Goal: Task Accomplishment & Management: Complete application form

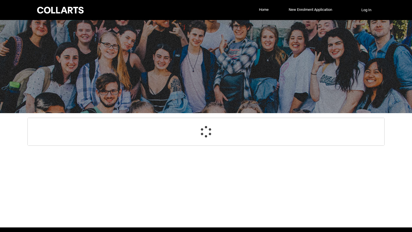
select select "GenderOptions.Other%2C or prefer not to disclose"
select select "MailingCountry_Options.1101"
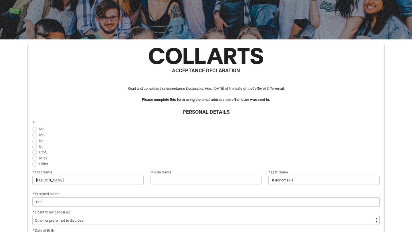
scroll to position [75, 0]
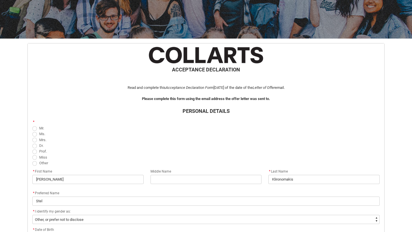
click at [42, 158] on span "Miss" at bounding box center [43, 157] width 8 height 4
click at [32, 155] on input "Miss" at bounding box center [32, 154] width 0 height 0
radio input "true"
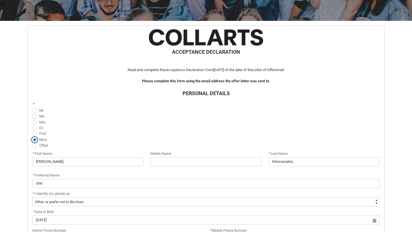
scroll to position [99, 0]
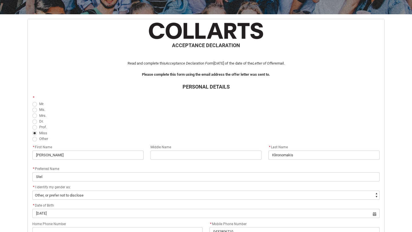
click at [45, 139] on span "Other" at bounding box center [43, 139] width 9 height 4
click at [32, 136] on input "Other" at bounding box center [32, 136] width 0 height 0
radio input "true"
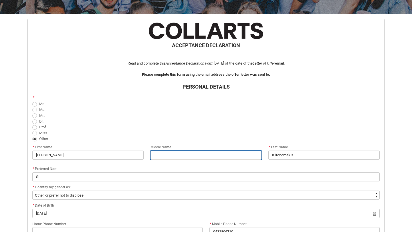
click at [187, 157] on input "REDU_Acceptance_Declaration flow" at bounding box center [206, 155] width 111 height 9
type lightning-primitive-input-simple "Rose"
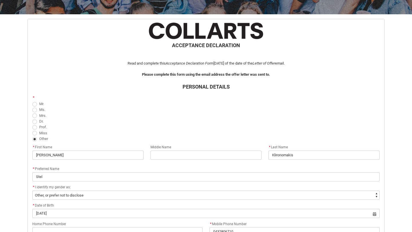
type lightning-primitive-input-simple "0432806710"
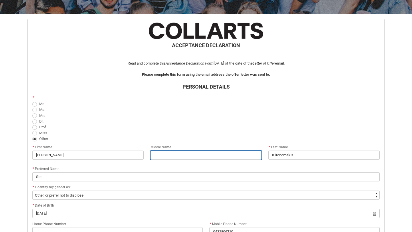
type input "Rose"
type input "0432806710"
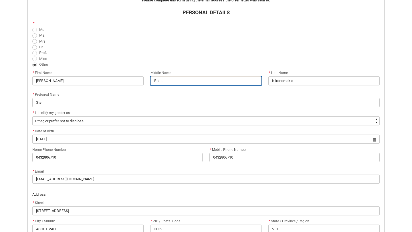
scroll to position [179, 0]
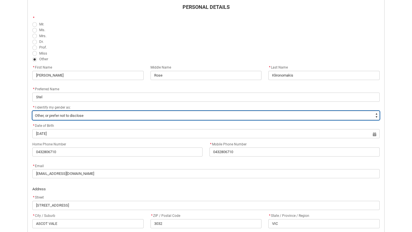
click at [88, 114] on select "--None-- [DEMOGRAPHIC_DATA] [DEMOGRAPHIC_DATA] Other, or prefer not to disclose…" at bounding box center [205, 115] width 347 height 9
type lightning-select "GenderOptions.[DEMOGRAPHIC_DATA]"
select select "GenderOptions.[DEMOGRAPHIC_DATA]"
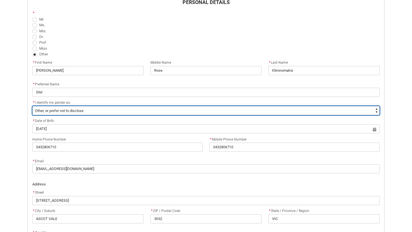
scroll to position [204, 0]
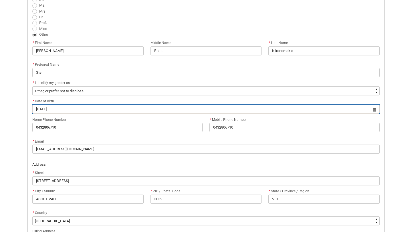
click at [40, 110] on input "[DATE]" at bounding box center [205, 109] width 347 height 9
select select "2003"
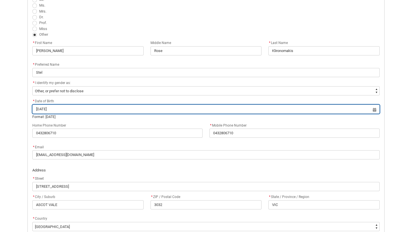
type input "[DATE]"
type lightning-datepicker "[DATE]"
type lightning-input "[DATE]"
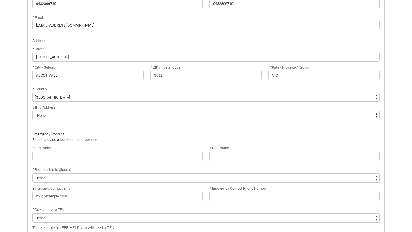
scroll to position [334, 0]
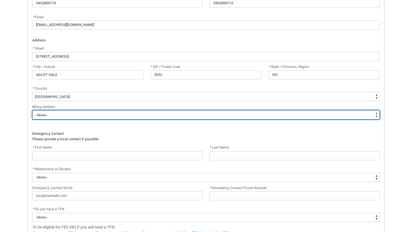
click at [172, 117] on select "--None-- Same as above Different to above - please complete below" at bounding box center [205, 114] width 347 height 9
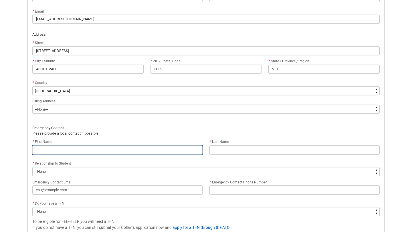
click at [75, 149] on input "REDU_Acceptance_Declaration flow" at bounding box center [117, 150] width 170 height 9
type lightning-primitive-input-simple "E"
type input "E"
type lightning-primitive-input-simple "El"
type input "El"
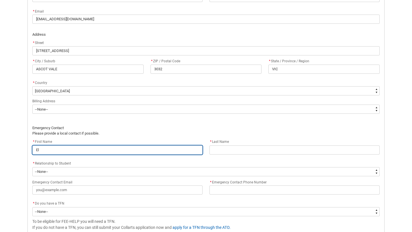
type lightning-primitive-input-simple "Ell"
type input "Ell"
type lightning-primitive-input-simple "[PERSON_NAME]"
type input "[PERSON_NAME]"
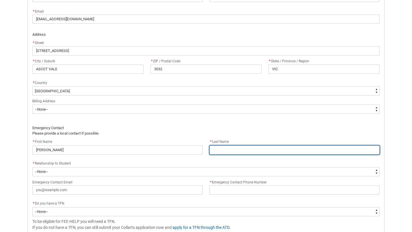
type lightning-primitive-input-simple "E"
type input "E"
type lightning-primitive-input-simple "Ea"
type input "Ea"
type lightning-primitive-input-simple "Ear"
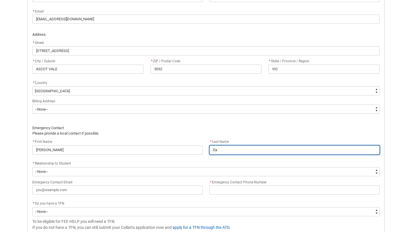
type input "Ear"
type lightning-primitive-input-simple "[PERSON_NAME]"
type input "[PERSON_NAME]"
type lightning-primitive-input-simple "[PERSON_NAME]"
type input "[PERSON_NAME]"
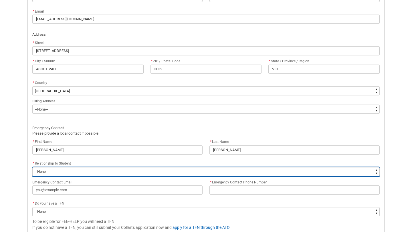
click at [49, 170] on select "--None-- Mother Father Sibling Child Partner Relation Friend" at bounding box center [205, 171] width 347 height 9
type lightning-select "EmergencyContact_RelationshipOptions.Friend"
select select "EmergencyContact_RelationshipOptions.Friend"
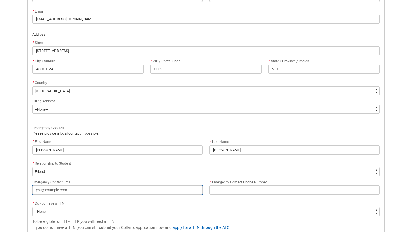
click at [55, 190] on input "Emergency Contact Email" at bounding box center [117, 190] width 170 height 9
type lightning-primitive-input-simple "e"
type input "e"
type lightning-primitive-input-simple "el"
type input "el"
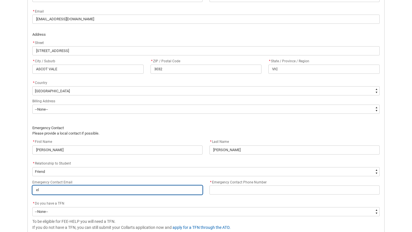
type lightning-primitive-input-simple "ell"
type input "ell"
type lightning-primitive-input-simple "[PERSON_NAME]"
type input "[PERSON_NAME]"
type lightning-primitive-input-simple "ellae"
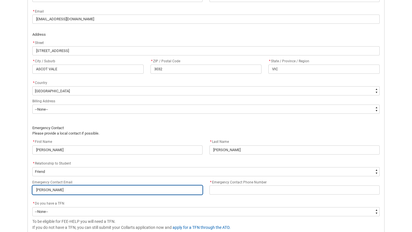
type input "ellae"
type lightning-primitive-input-simple "ellaea"
type input "ellaea"
type lightning-primitive-input-simple "ellaear"
type input "ellaear"
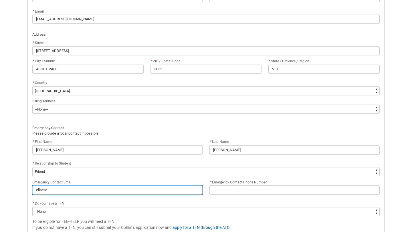
type lightning-primitive-input-simple "ellaearl"
type input "ellaearl"
type lightning-primitive-input-simple "ellaearle"
type input "ellaearle"
type lightning-primitive-input-simple "ellaearle@"
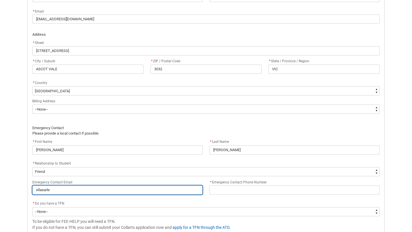
type input "ellaearle@"
type lightning-primitive-input-simple "ellaearle@i"
type input "ellaearle@i"
type lightning-primitive-input-simple "ellaearle@ic"
type input "ellaearle@ic"
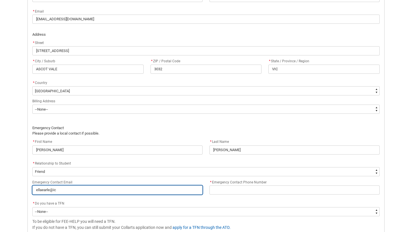
type lightning-primitive-input-simple "ellaearle@icl"
type input "ellaearle@icl"
type lightning-primitive-input-simple "ellaearle@iclo"
type input "ellaearle@iclo"
type lightning-primitive-input-simple "ellaearle@iclou"
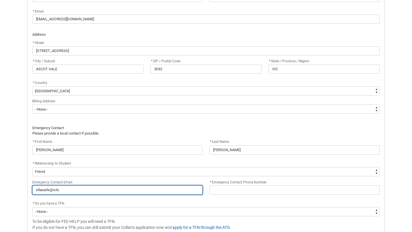
type input "ellaearle@iclou"
type lightning-primitive-input-simple "[EMAIL_ADDRESS]"
type input "[EMAIL_ADDRESS]"
type lightning-primitive-input-simple "[EMAIL_ADDRESS]."
type input "[EMAIL_ADDRESS]."
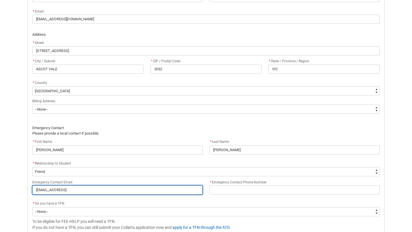
type lightning-primitive-input-simple "ellaearle@icloud.c"
type input "ellaearle@icloud.c"
type lightning-primitive-input-simple "[EMAIL_ADDRESS][DOMAIN_NAME]"
type input "[EMAIL_ADDRESS][DOMAIN_NAME]"
type lightning-primitive-input-simple "[EMAIL_ADDRESS][DOMAIN_NAME]"
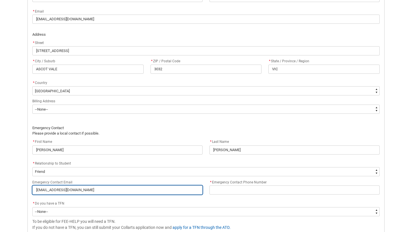
type input "[EMAIL_ADDRESS][DOMAIN_NAME]"
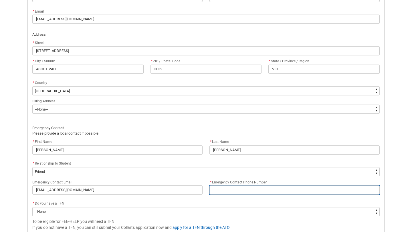
type lightning-primitive-input-simple "0"
type input "0"
type lightning-primitive-input-simple "04"
type input "04"
type lightning-primitive-input-simple "042"
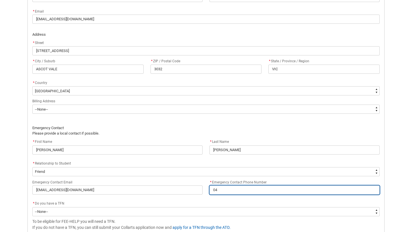
type input "042"
type lightning-primitive-input-simple "0423"
type input "0423"
type lightning-primitive-input-simple "04234"
type input "04234"
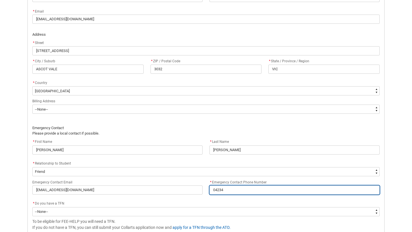
type lightning-primitive-input-simple "042346"
type input "042346"
type lightning-primitive-input-simple "0423465"
type input "0423465"
type lightning-primitive-input-simple "04234659"
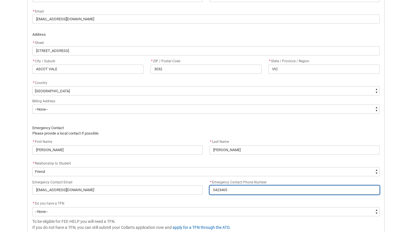
type input "04234659"
type lightning-primitive-input-simple "042346592"
type input "042346592"
type lightning-primitive-input-simple "0423465929"
type input "0423465929"
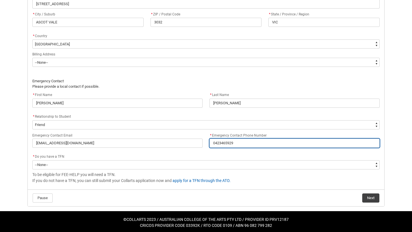
scroll to position [382, 0]
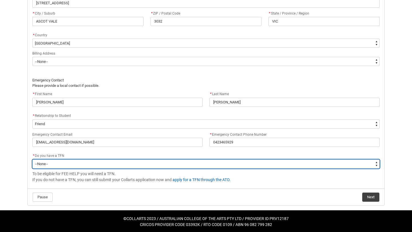
click at [52, 161] on select "--None-- Yes No" at bounding box center [205, 164] width 347 height 9
type lightning-select "Choice_Yes"
select select "Choice_Yes"
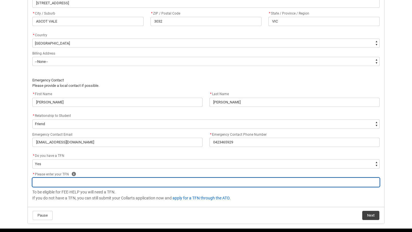
click at [62, 183] on input "REDU_Acceptance_Declaration flow" at bounding box center [205, 182] width 347 height 9
type lightning-primitive-input-simple "4"
type input "4"
type lightning-primitive-input-simple "49"
type input "49"
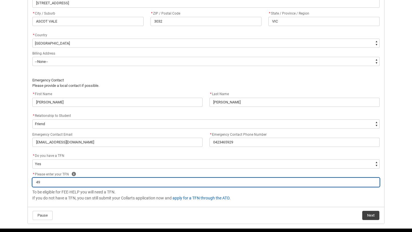
type lightning-primitive-input-simple "492"
type input "492"
type lightning-primitive-input-simple "4922"
type input "4922"
type lightning-primitive-input-simple "49224"
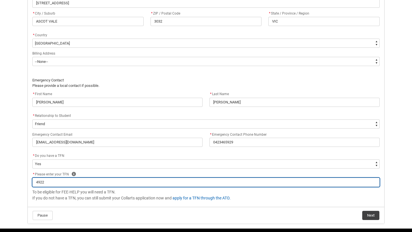
type input "49224"
type lightning-primitive-input-simple "492244"
type input "492244"
type lightning-primitive-input-simple "4922446"
type input "4922446"
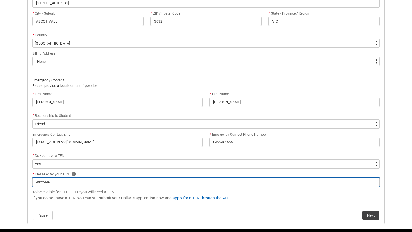
type lightning-primitive-input-simple "49224460"
type input "49224460"
type lightning-primitive-input-simple "492244605"
type input "492244605"
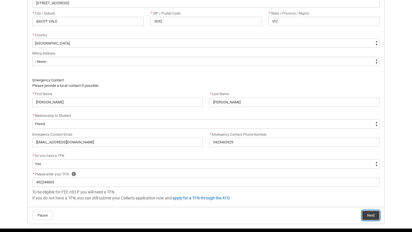
click at [374, 214] on button "Next" at bounding box center [370, 215] width 17 height 9
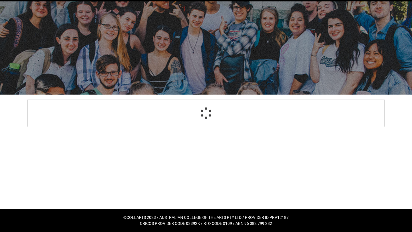
scroll to position [61, 0]
select select "Payment_Type_FEE_HELP"
select select "Study_Mode_FullTime"
select select "StudyMethod_OnCampus"
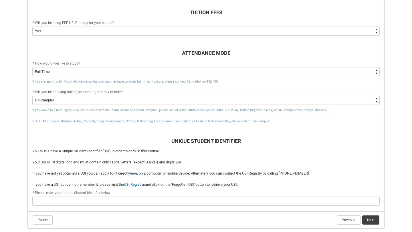
scroll to position [209, 0]
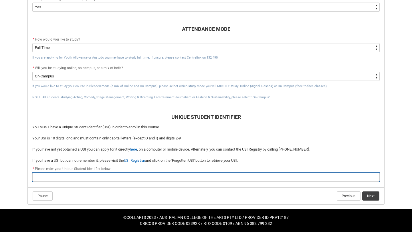
click at [128, 177] on input "REDU_Acceptance_Declaration flow" at bounding box center [205, 177] width 347 height 9
type lightning-primitive-input-simple "R"
type input "R"
type lightning-primitive-input-simple "RX"
type input "RX"
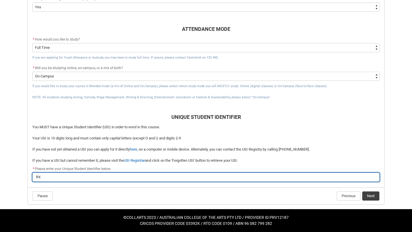
type lightning-primitive-input-simple "RXX"
type input "RXX"
type lightning-primitive-input-simple "RXXW"
type input "RXXW"
type lightning-primitive-input-simple "RXXW3"
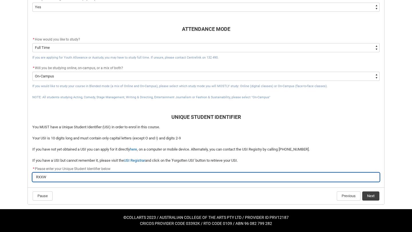
type input "RXXW3"
type lightning-primitive-input-simple "RXXW3Y"
type input "RXXW3Y"
type lightning-primitive-input-simple "RXXW3Y7"
type input "RXXW3Y7"
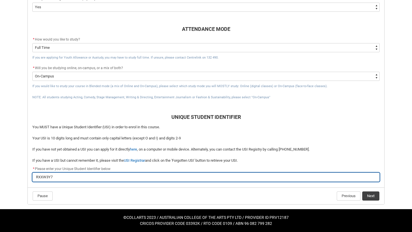
type lightning-primitive-input-simple "RXXW3Y78"
type input "RXXW3Y78"
type lightning-primitive-input-simple "RXXW3Y78M"
type input "RXXW3Y78M"
type lightning-primitive-input-simple "RXXW3Y78MK"
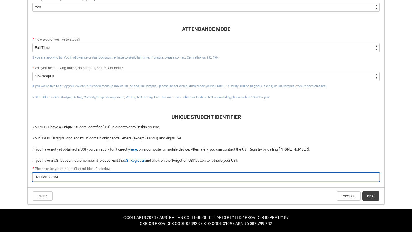
type input "RXXW3Y78MK"
type lightning-primitive-input-simple "RXXW3Y78M"
type input "RXXW3Y78M"
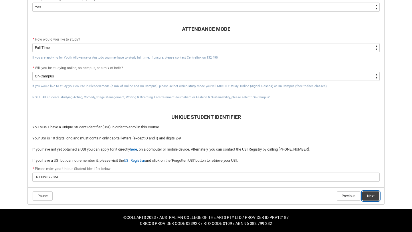
click at [367, 197] on button "Next" at bounding box center [370, 196] width 17 height 9
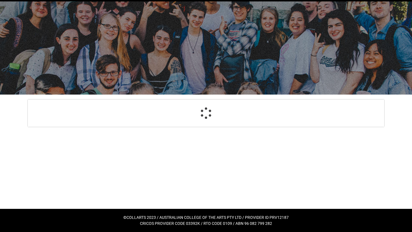
select select "Payment_Type_FEE_HELP"
select select "Study_Mode_FullTime"
select select "StudyMethod_OnCampus"
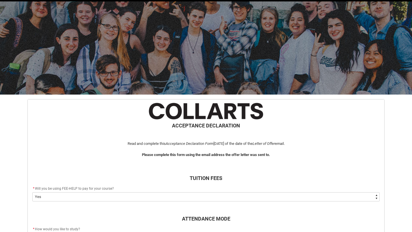
scroll to position [214, 0]
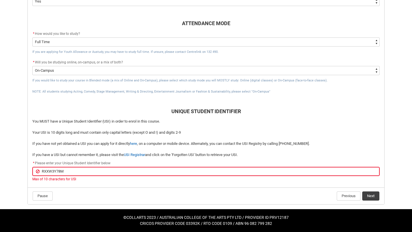
click at [52, 171] on input "RXXW3Y78M" at bounding box center [205, 171] width 347 height 9
type lightning-primitive-input-simple "RXXWX3Y78M"
type input "RXXWX3Y78M"
click at [376, 195] on button "Next" at bounding box center [370, 196] width 17 height 9
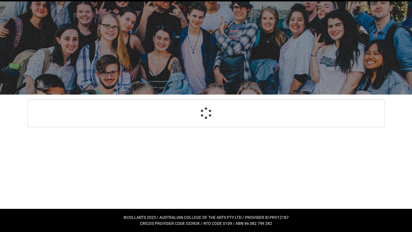
select select "CitizenshipStatus_Options.1"
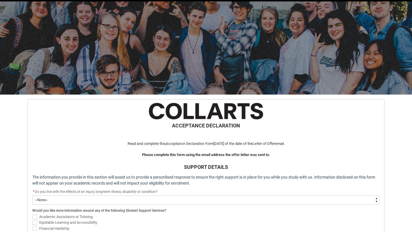
scroll to position [61, 0]
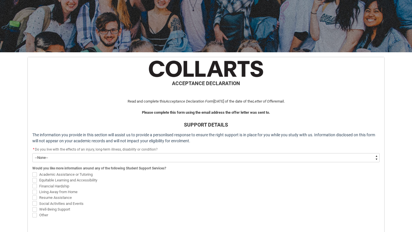
click at [102, 157] on select "--None-- Yes No" at bounding box center [205, 157] width 347 height 9
type lightning-select "Choice_No"
select select "Choice_No"
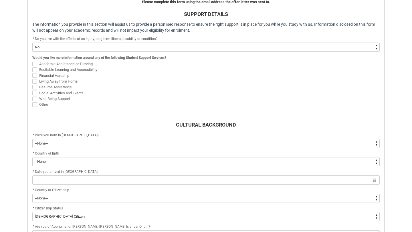
scroll to position [179, 0]
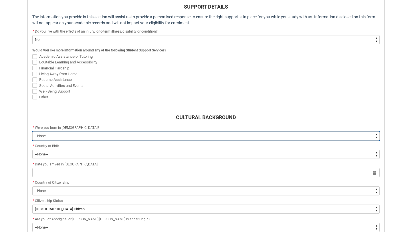
click at [100, 136] on select "--None-- Born in [DEMOGRAPHIC_DATA] Born outside [DEMOGRAPHIC_DATA]" at bounding box center [205, 136] width 347 height 9
type lightning-select "Country_of_Birth_L1.1100"
select select "Country_of_Birth_L1.1100"
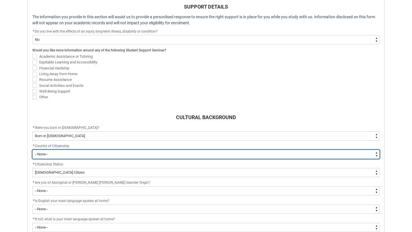
click at [90, 155] on select "--[GEOGRAPHIC_DATA]-- [GEOGRAPHIC_DATA] [GEOGRAPHIC_DATA] [GEOGRAPHIC_DATA] [GE…" at bounding box center [205, 154] width 347 height 9
type lightning-select "Citizenship_Options.[DEMOGRAPHIC_DATA]"
select select "Citizenship_Options.[DEMOGRAPHIC_DATA]"
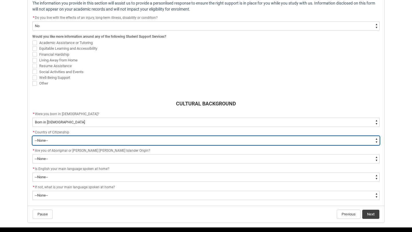
scroll to position [194, 0]
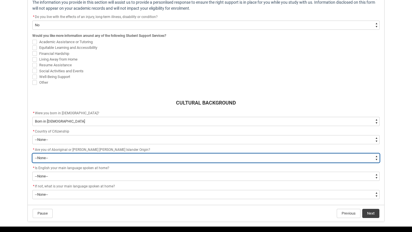
click at [74, 158] on select "--None-- Non indigenous – neither [DEMOGRAPHIC_DATA] nor [PERSON_NAME] [PERSON_…" at bounding box center [205, 158] width 347 height 9
type lightning-select "aboriginalTorresStraitIslander_Options.2"
select select "aboriginalTorresStraitIslander_Options.2"
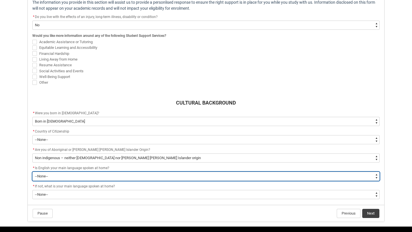
click at [60, 175] on select "--None-- Student/Applicant/Staff speaks only English at permanent home residenc…" at bounding box center [205, 176] width 347 height 9
type lightning-select "ContactLanguageSpokenAtHome.0001"
select select "ContactLanguageSpokenAtHome.0001"
click at [75, 177] on select "--None-- Student/Applicant/Staff speaks only English at permanent home residenc…" at bounding box center [205, 176] width 347 height 9
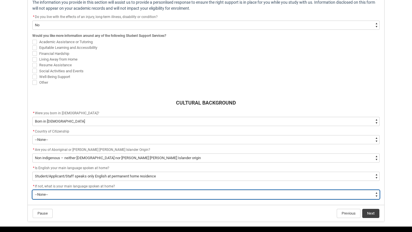
click at [60, 195] on select "--None-- 1101 Gaelic ([GEOGRAPHIC_DATA]) 1102 Irish 1103 Welsh 1199 Celtic, nec…" at bounding box center [205, 194] width 347 height 9
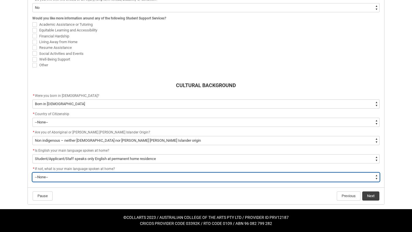
click at [123, 176] on select "--None-- 1101 Gaelic ([GEOGRAPHIC_DATA]) 1102 Irish 1103 Welsh 1199 Celtic, nec…" at bounding box center [205, 177] width 347 height 9
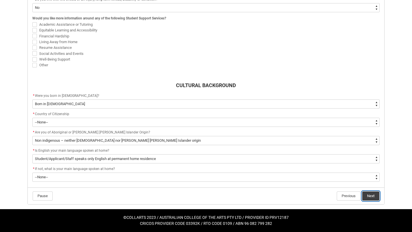
click at [374, 199] on button "Next" at bounding box center [370, 196] width 17 height 9
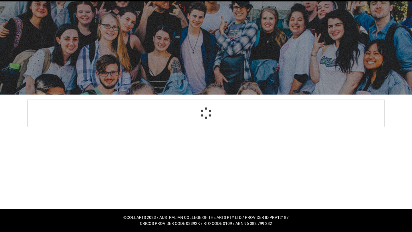
scroll to position [19, 0]
select select "Choice_No"
select select "Country_of_Birth_L1.1100"
select select "Citizenship_Options.[DEMOGRAPHIC_DATA]"
select select "aboriginalTorresStraitIslander_Options.2"
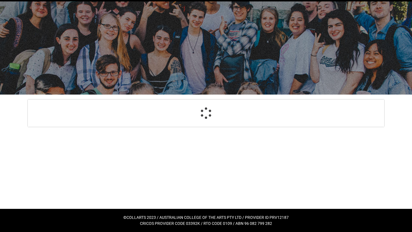
select select "ContactLanguageSpokenAtHome.0001"
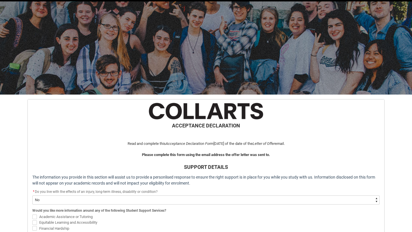
scroll to position [217, 0]
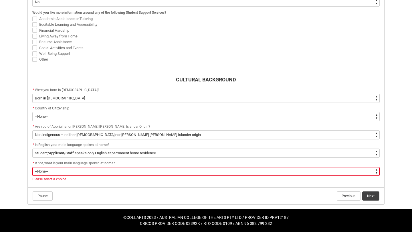
click at [292, 172] on select "--None-- 1101 Gaelic ([GEOGRAPHIC_DATA]) 1102 Irish 1103 Welsh 1199 Celtic, nec…" at bounding box center [205, 171] width 347 height 9
type lightning-select "L3PicklistChoice.2201"
select select "L3PicklistChoice.2201"
click at [370, 196] on button "Next" at bounding box center [370, 196] width 17 height 9
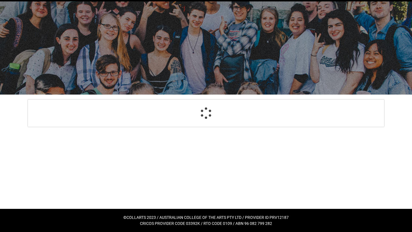
select select "HeardCollarts_Options.Word of mouth"
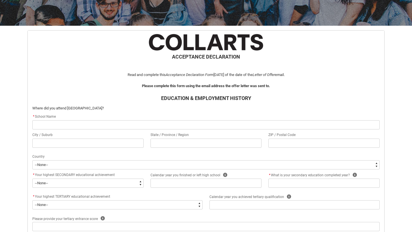
scroll to position [91, 0]
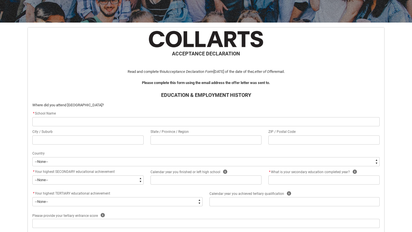
type lightning-primitive-input-simple "A"
type input "A"
type lightning-primitive-input-simple "Al"
type input "Al"
type lightning-primitive-input-simple "Alb"
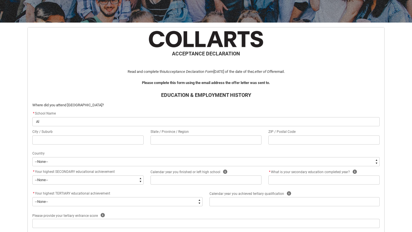
type input "Alb"
type lightning-primitive-input-simple "Albu"
type input "Albu"
type lightning-primitive-input-simple "Albur"
type input "Albur"
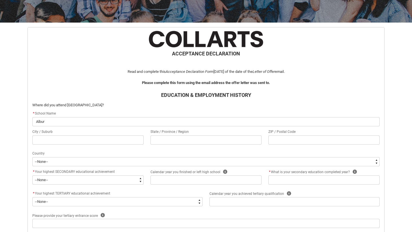
type lightning-primitive-input-simple "Albury"
type input "Albury"
type lightning-primitive-input-simple "Albury"
type input "Albury"
type lightning-primitive-input-simple "Albury H"
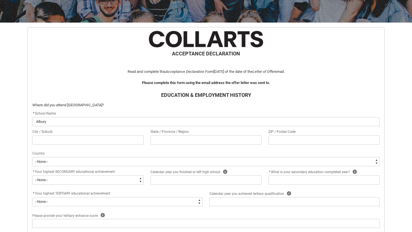
type input "Albury H"
type lightning-primitive-input-simple "Albury Hi"
type input "Albury Hi"
type lightning-primitive-input-simple "Albury Hig"
type input "Albury Hig"
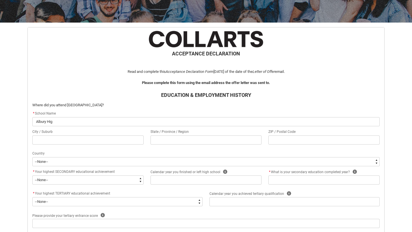
type lightning-primitive-input-simple "Albury High"
type input "Albury High"
type lightning-primitive-input-simple "Albury High"
type input "Albury High"
type lightning-primitive-input-simple "Albury High S"
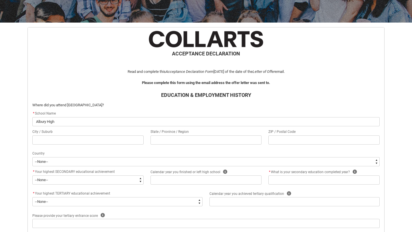
type input "Albury High S"
type lightning-primitive-input-simple "Albury High Sc"
type input "Albury High Sc"
type lightning-primitive-input-simple "Albury High Sch"
type input "Albury High Sch"
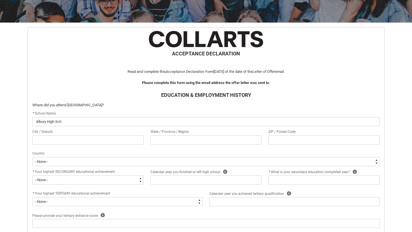
type lightning-primitive-input-simple "Albury High Scho"
type input "Albury High Scho"
type lightning-primitive-input-simple "Albury High Schoo"
type input "Albury High Schoo"
type lightning-primitive-input-simple "[GEOGRAPHIC_DATA]"
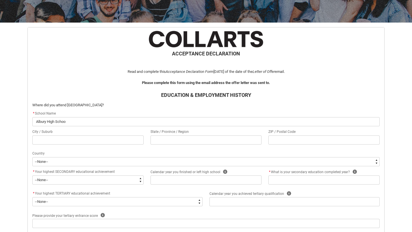
type input "[GEOGRAPHIC_DATA]"
type lightning-primitive-input-simple "A"
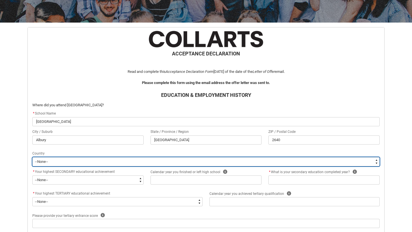
click at [115, 164] on select "--[GEOGRAPHIC_DATA]-- [GEOGRAPHIC_DATA] [GEOGRAPHIC_DATA] [GEOGRAPHIC_DATA] [GE…" at bounding box center [205, 161] width 347 height 9
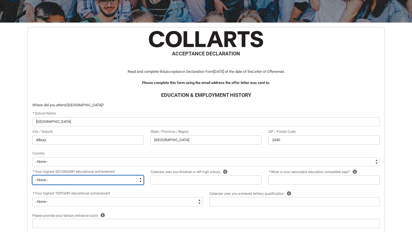
click at [76, 183] on select "--None-- Did not go to school Year 8 or below Year 9 or equivalent Completed Ye…" at bounding box center [87, 180] width 111 height 9
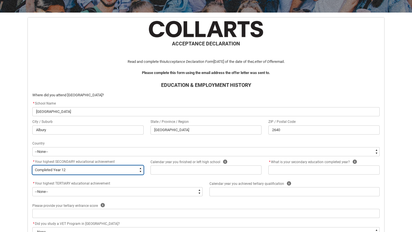
scroll to position [103, 0]
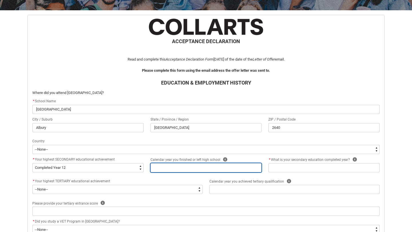
click at [174, 168] on input "REDU_Acceptance_Declaration flow" at bounding box center [206, 167] width 111 height 9
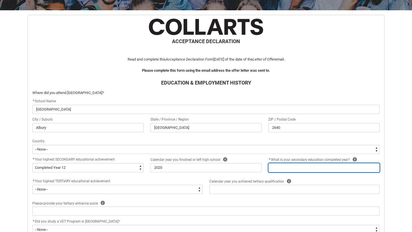
click at [311, 169] on input "REDU_Acceptance_Declaration flow" at bounding box center [323, 167] width 111 height 9
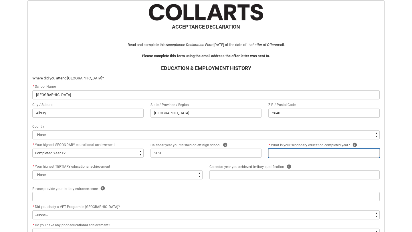
scroll to position [119, 0]
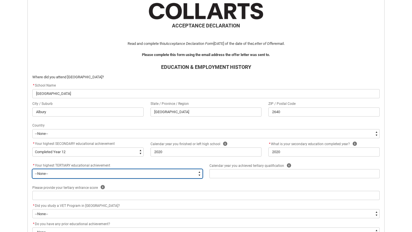
click at [143, 173] on select "--None-- A Complete Final Year of Secondary Education at School A Complete VET …" at bounding box center [117, 173] width 170 height 9
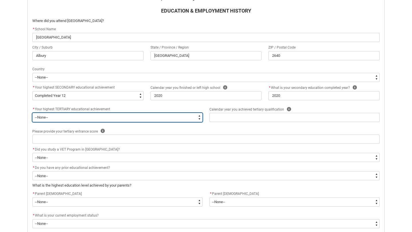
scroll to position [177, 0]
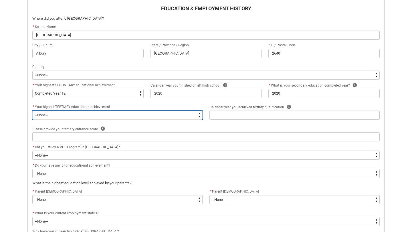
click at [73, 114] on select "--None-- A Complete Final Year of Secondary Education at School A Complete VET …" at bounding box center [117, 115] width 170 height 9
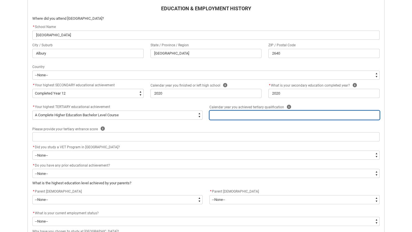
click at [249, 118] on input "REDU_Acceptance_Declaration flow" at bounding box center [295, 115] width 170 height 9
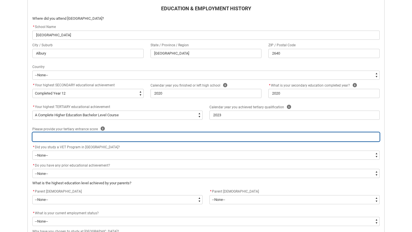
click at [109, 138] on input "REDU_Acceptance_Declaration flow" at bounding box center [205, 137] width 347 height 9
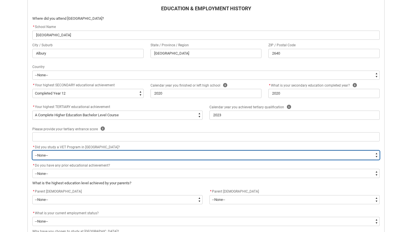
click at [82, 156] on select "--None-- Yes No" at bounding box center [205, 155] width 347 height 9
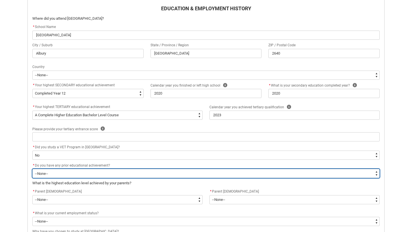
click at [68, 173] on select "--None-- Yes No" at bounding box center [205, 173] width 347 height 9
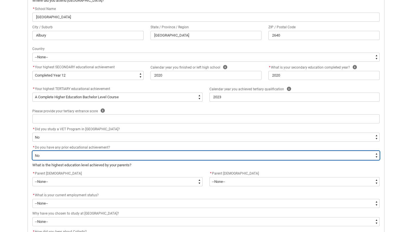
scroll to position [203, 0]
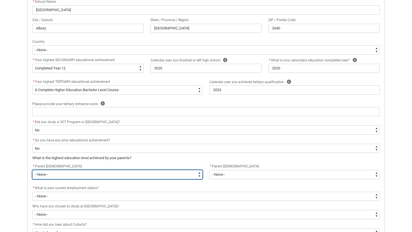
click at [60, 177] on select "--None-- Postgraduate qualification (e.g. Postgraduate Diploma, Master's, PhD) …" at bounding box center [117, 174] width 170 height 9
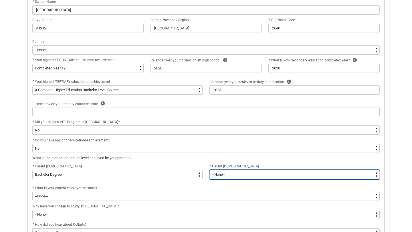
click at [224, 178] on select "--None-- Postgraduate qualification (e.g. Postgraduate Diploma, Master's, PhD) …" at bounding box center [295, 174] width 170 height 9
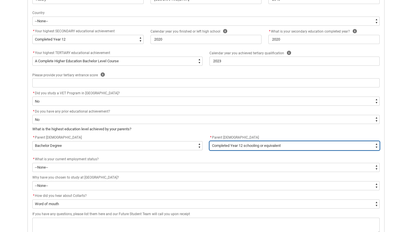
scroll to position [232, 0]
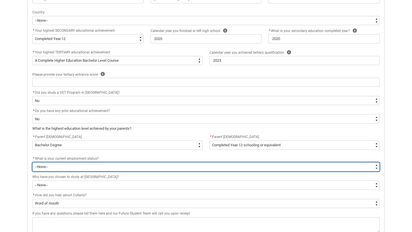
click at [90, 165] on select "--None-- [DEMOGRAPHIC_DATA] [DEMOGRAPHIC_DATA] [DEMOGRAPHIC_DATA] - not employi…" at bounding box center [205, 167] width 347 height 9
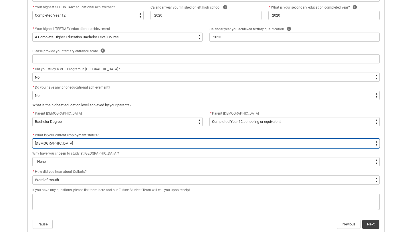
scroll to position [261, 0]
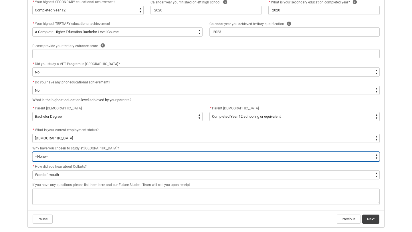
click at [70, 158] on select "--None-- To get a job To develop my existing business To start my own business …" at bounding box center [205, 156] width 347 height 9
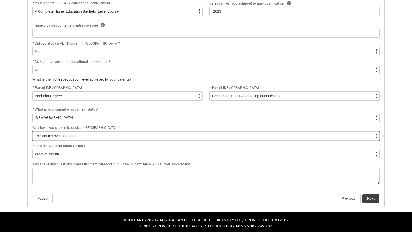
scroll to position [284, 0]
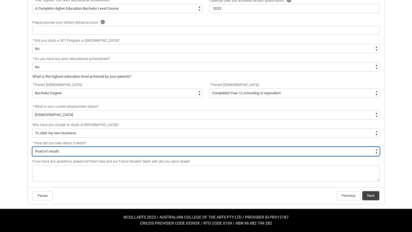
click at [66, 150] on select "--None-- Advertising - Facebook Advertising - Google Advertising - Instagram Ad…" at bounding box center [205, 151] width 347 height 9
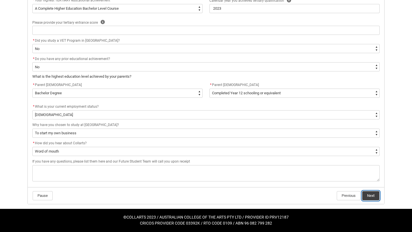
click at [369, 197] on button "Next" at bounding box center [370, 195] width 17 height 9
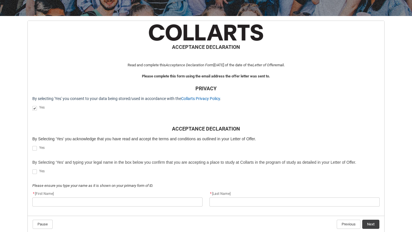
scroll to position [103, 0]
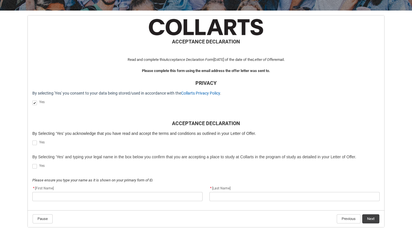
click at [34, 142] on span "REDU_Acceptance_Declaration flow" at bounding box center [34, 143] width 5 height 5
click at [32, 140] on input "REDU_Acceptance_Declaration flow" at bounding box center [32, 140] width 0 height 0
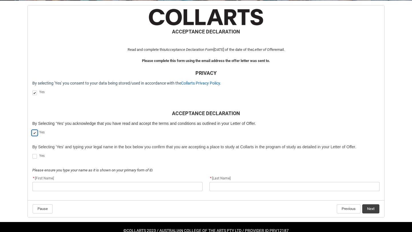
scroll to position [114, 0]
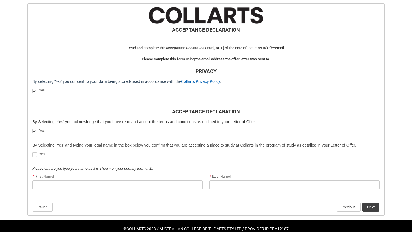
click at [36, 155] on span "REDU_Acceptance_Declaration flow" at bounding box center [34, 155] width 5 height 5
click at [32, 152] on input "REDU_Acceptance_Declaration flow" at bounding box center [32, 152] width 0 height 0
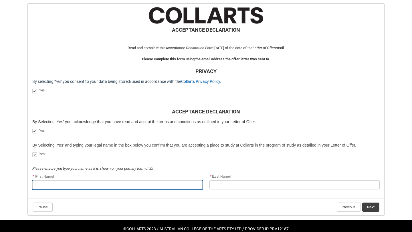
click at [48, 186] on input "REDU_Acceptance_Declaration flow" at bounding box center [117, 185] width 170 height 9
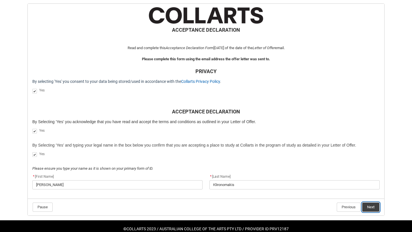
click at [374, 209] on button "Next" at bounding box center [370, 207] width 17 height 9
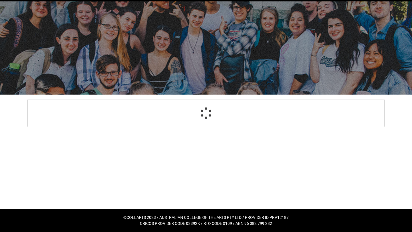
scroll to position [19, 0]
